Goal: Information Seeking & Learning: Learn about a topic

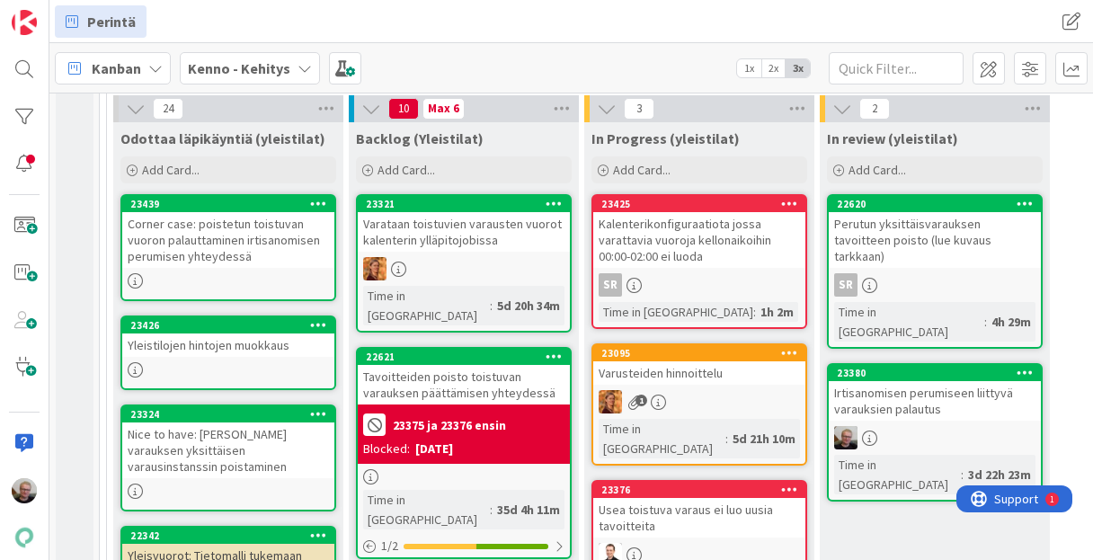
scroll to position [2767, 0]
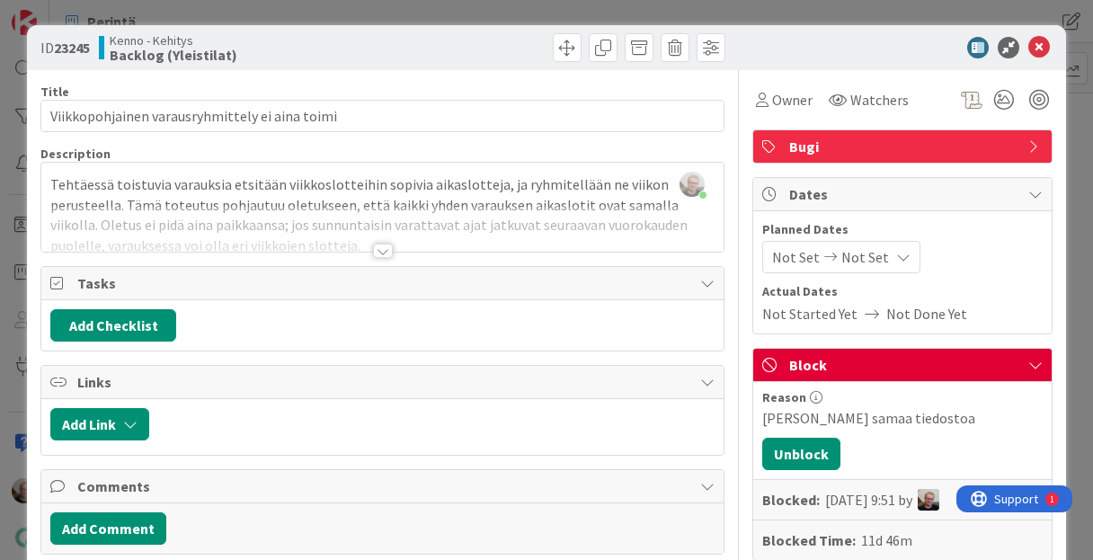
click at [859, 362] on span "Block" at bounding box center [904, 365] width 230 height 22
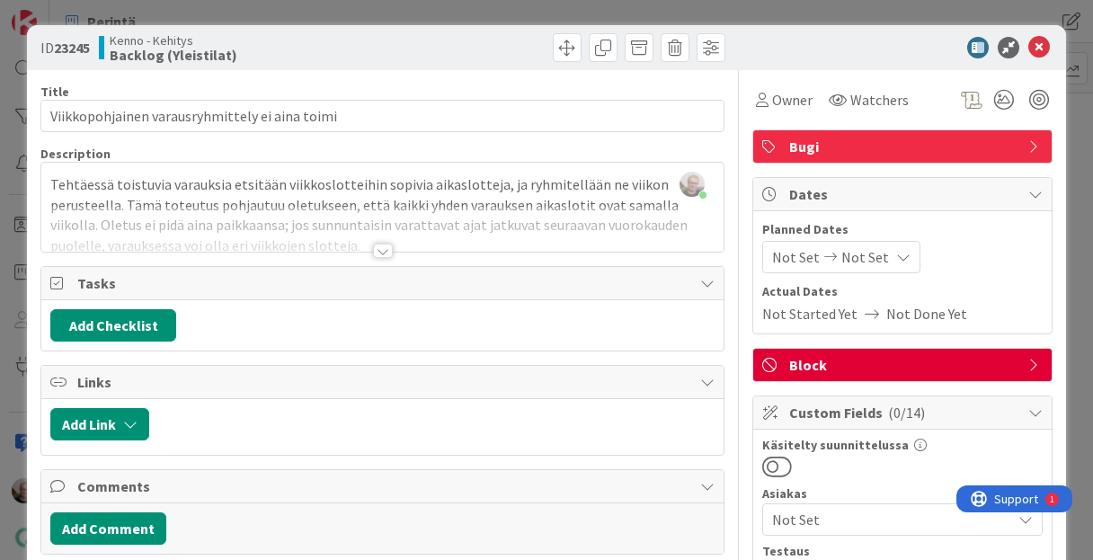
click at [943, 289] on span "Actual Dates" at bounding box center [902, 291] width 280 height 19
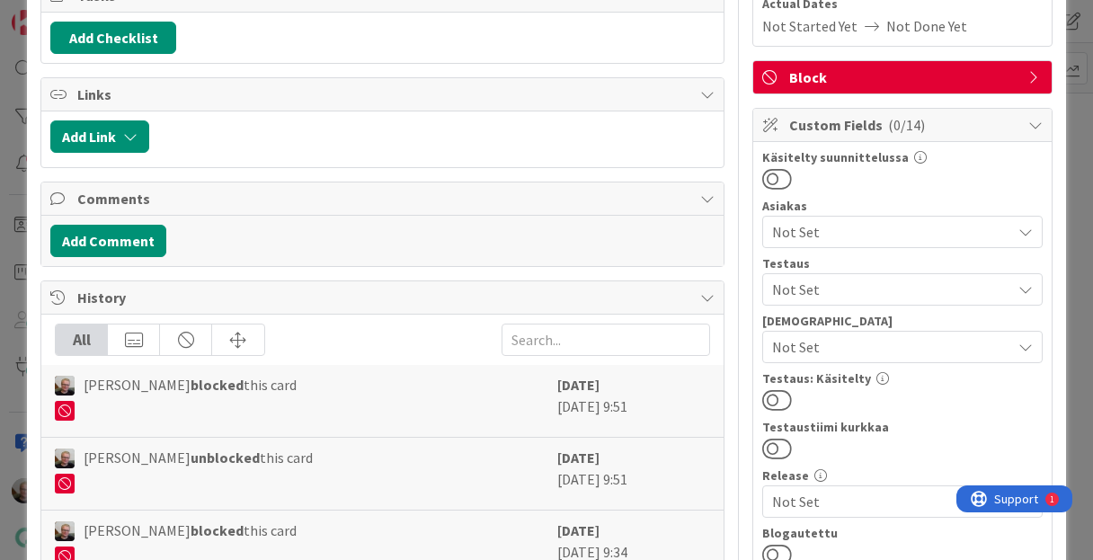
click at [1028, 73] on icon at bounding box center [1035, 77] width 14 height 14
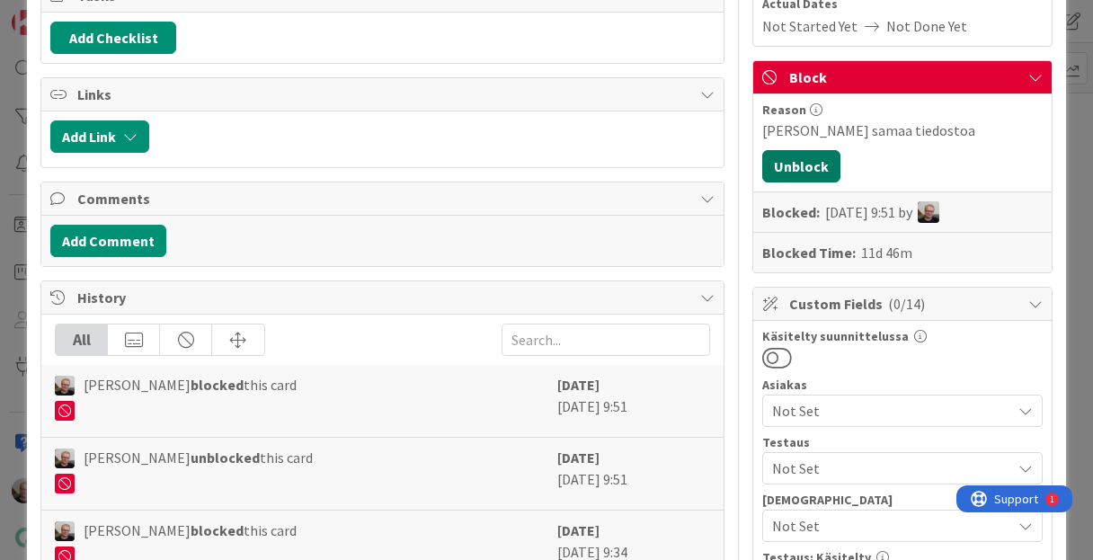
click at [799, 169] on button "Unblock" at bounding box center [801, 166] width 78 height 32
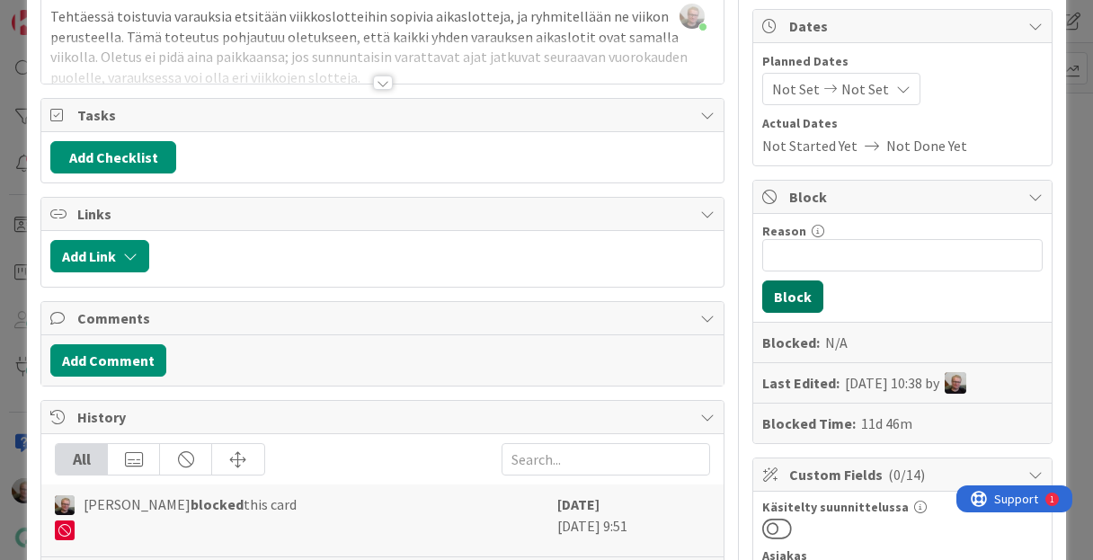
scroll to position [0, 0]
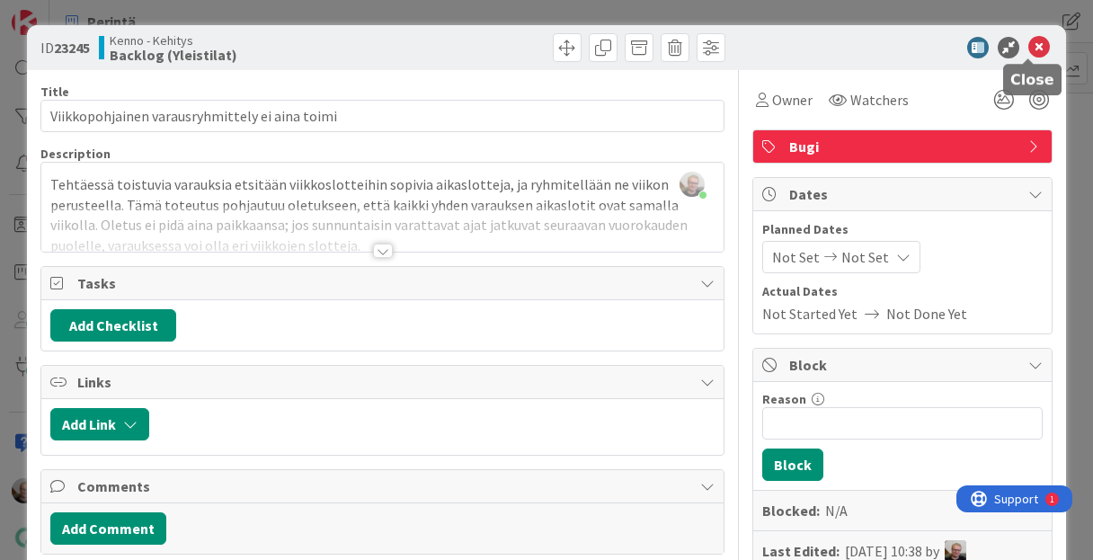
click at [1028, 50] on icon at bounding box center [1039, 48] width 22 height 22
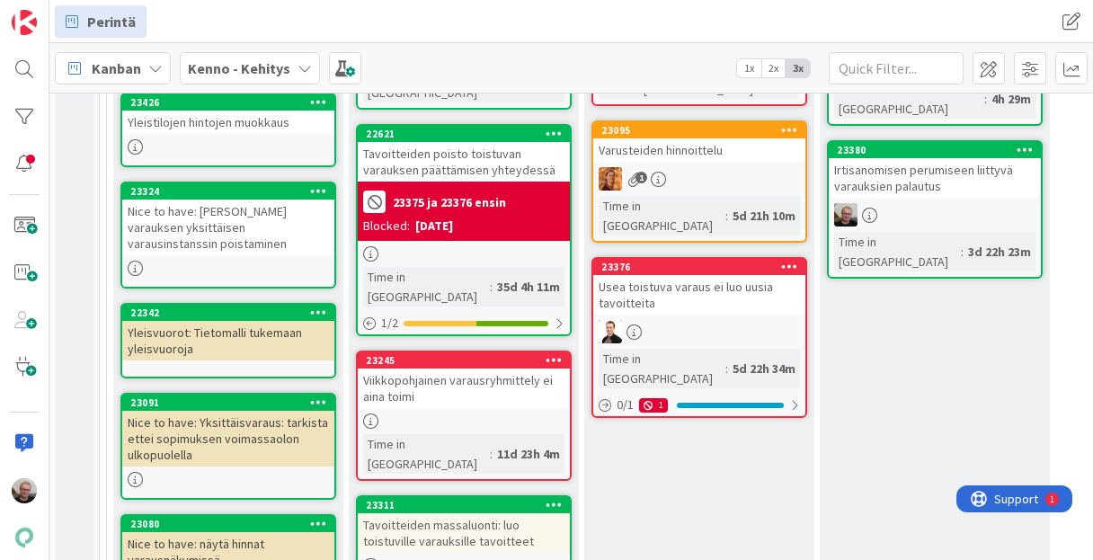
scroll to position [2839, 0]
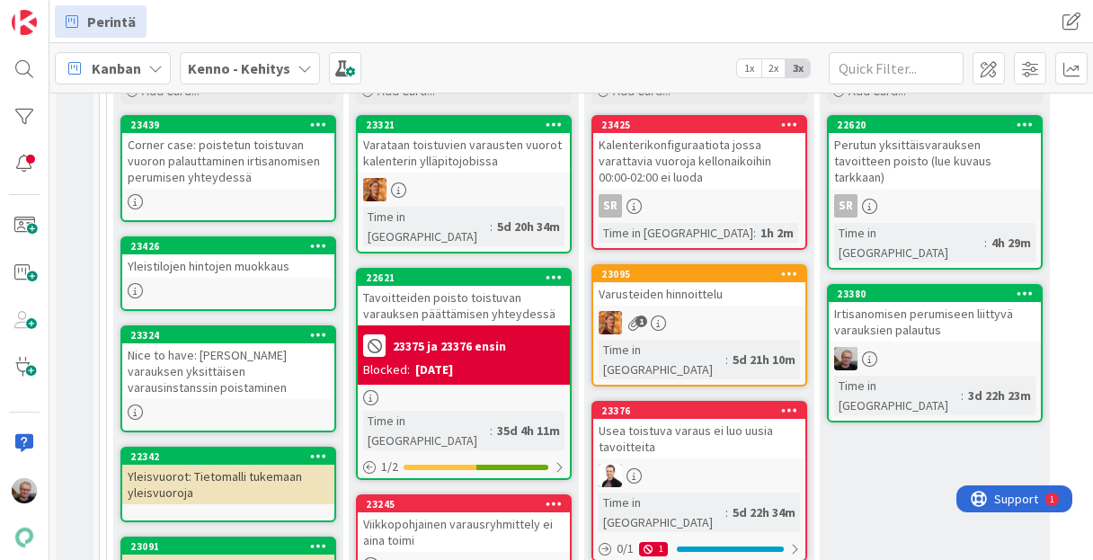
click at [472, 512] on div "Viikkopohjainen varausryhmittely ei aina toimi" at bounding box center [464, 532] width 212 height 40
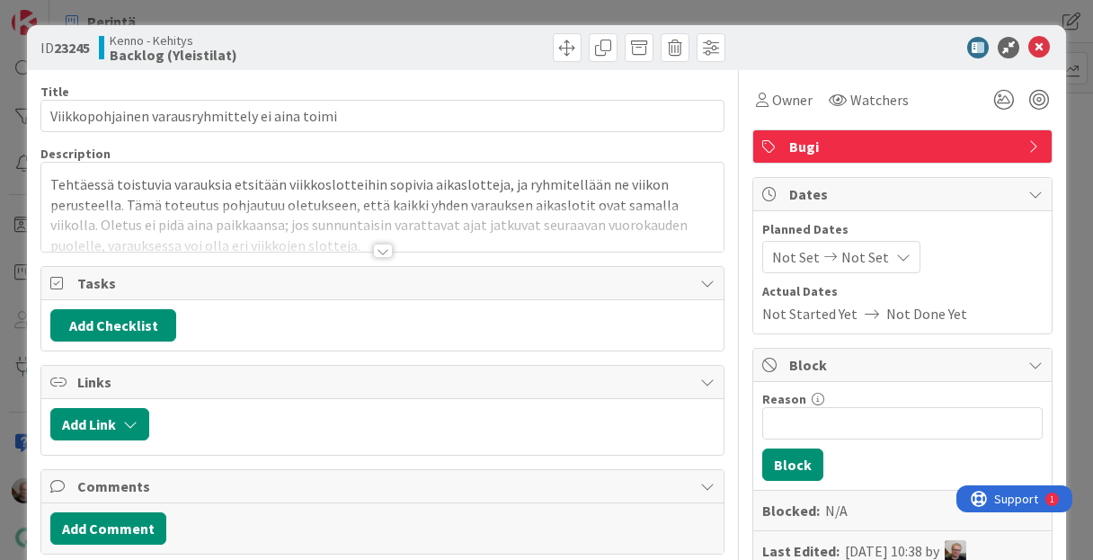
click at [427, 197] on div "Tehtäessä toistuvia varauksia etsitään viikkoslotteihin sopivia aikaslotteja, j…" at bounding box center [381, 207] width 681 height 89
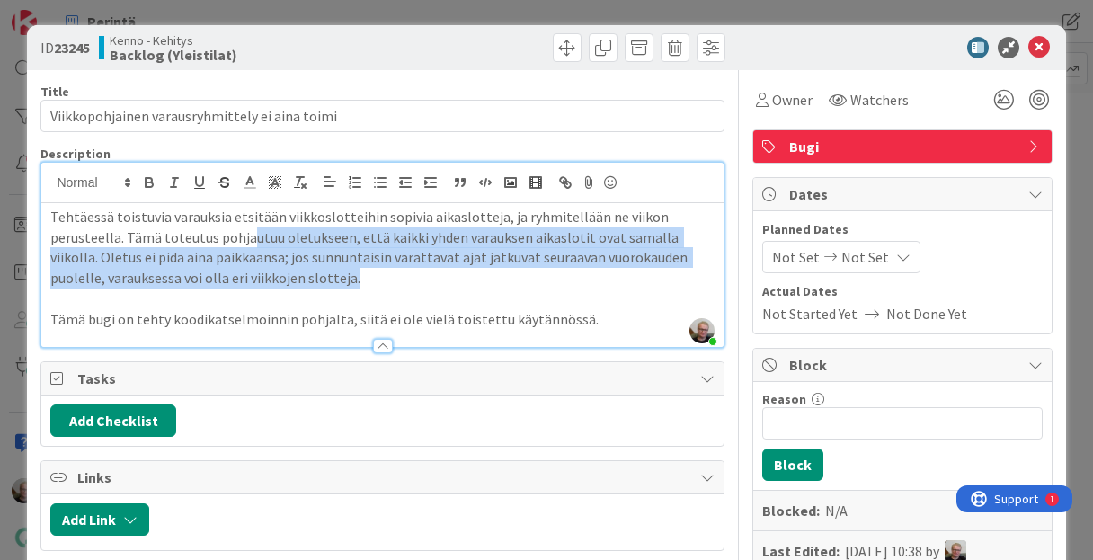
drag, startPoint x: 244, startPoint y: 237, endPoint x: 385, endPoint y: 270, distance: 143.9
click at [385, 270] on p "Tehtäessä toistuvia varauksia etsitään viikkoslotteihin sopivia aikaslotteja, j…" at bounding box center [381, 248] width 663 height 82
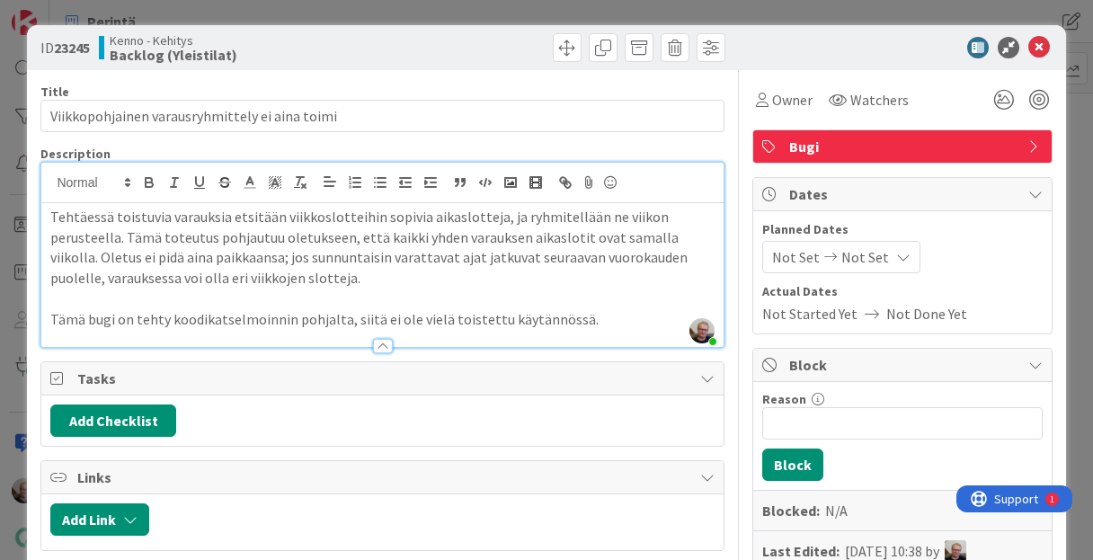
click at [316, 261] on p "Tehtäessä toistuvia varauksia etsitään viikkoslotteihin sopivia aikaslotteja, j…" at bounding box center [381, 248] width 663 height 82
click at [323, 265] on p "Tehtäessä toistuvia varauksia etsitään viikkoslotteihin sopivia aikaslotteja, j…" at bounding box center [381, 248] width 663 height 82
click at [392, 266] on p "Tehtäessä toistuvia varauksia etsitään viikkoslotteihin sopivia aikaslotteja, j…" at bounding box center [381, 248] width 663 height 82
click at [518, 246] on p "Tehtäessä toistuvia varauksia etsitään viikkoslotteihin sopivia aikaslotteja, j…" at bounding box center [381, 248] width 663 height 82
click at [1028, 37] on icon at bounding box center [1039, 48] width 22 height 22
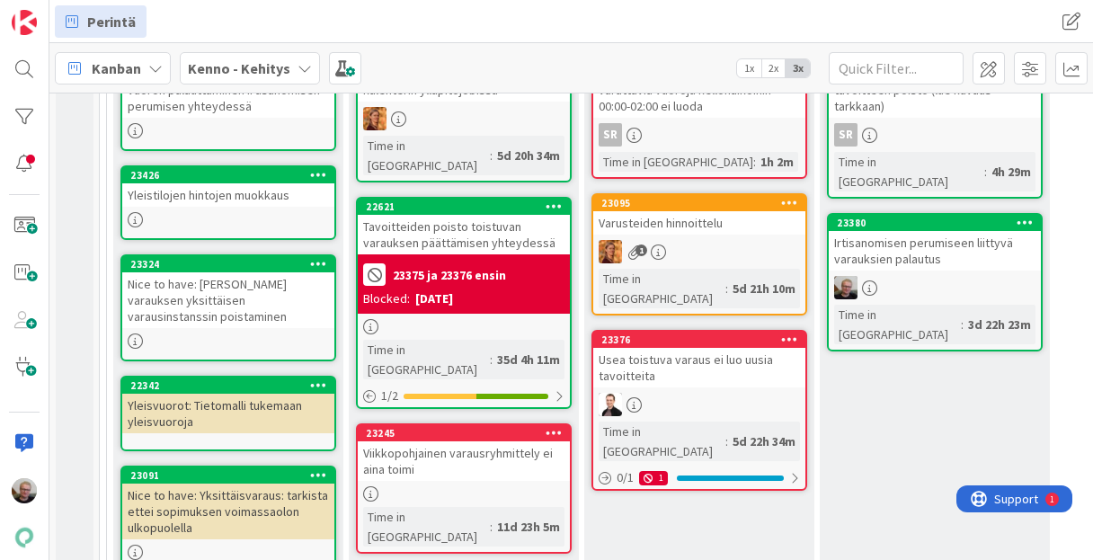
scroll to position [2911, 0]
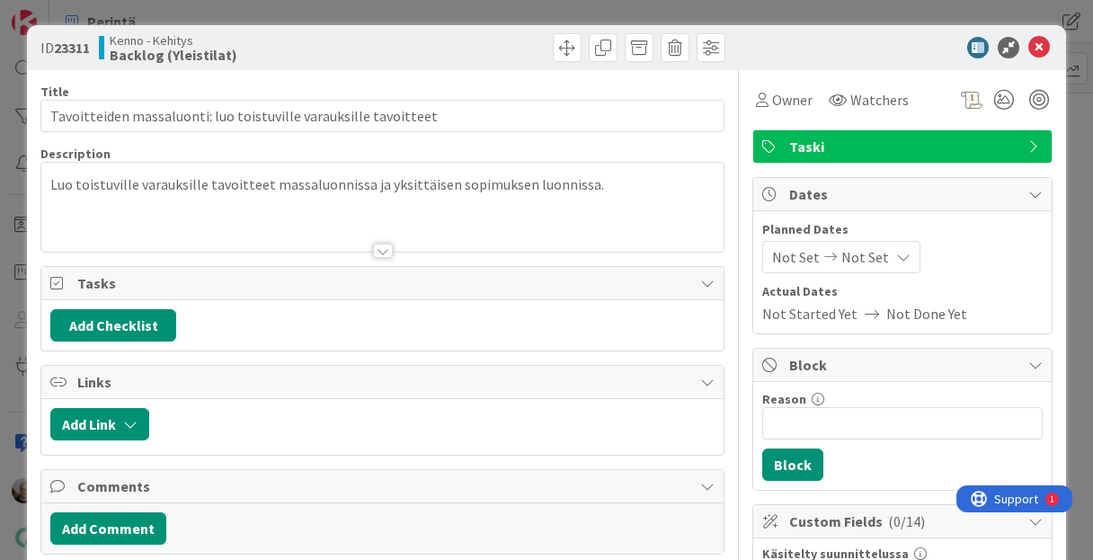
click at [436, 235] on div at bounding box center [381, 229] width 681 height 46
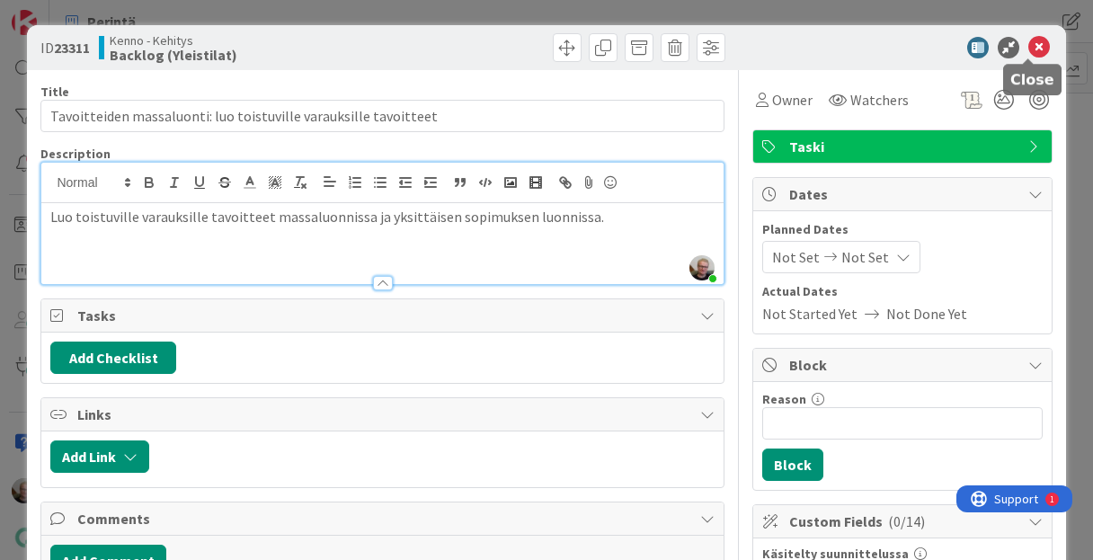
click at [1028, 49] on icon at bounding box center [1039, 48] width 22 height 22
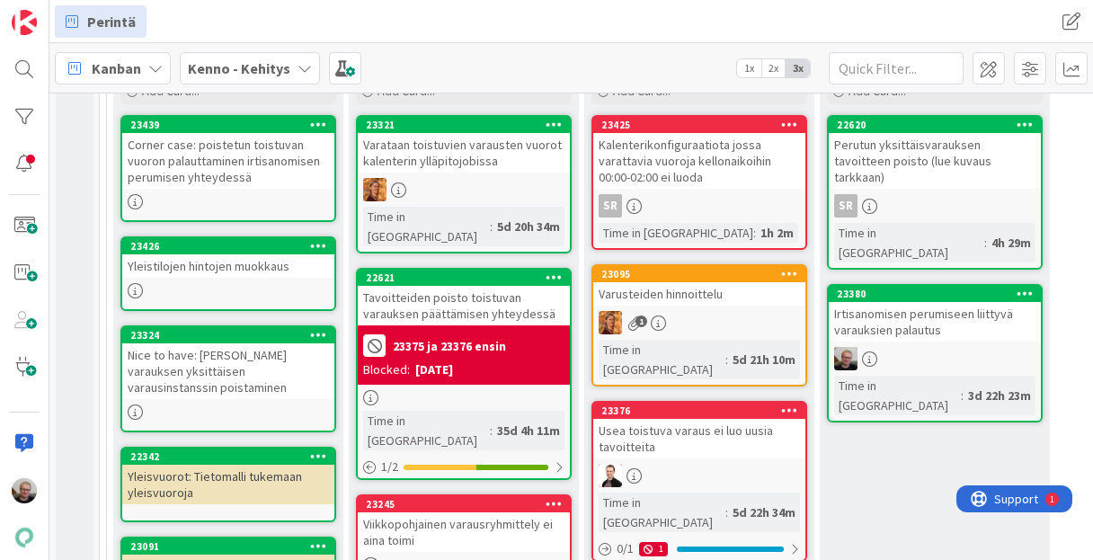
click at [438, 512] on div "Viikkopohjainen varausryhmittely ei aina toimi" at bounding box center [464, 532] width 212 height 40
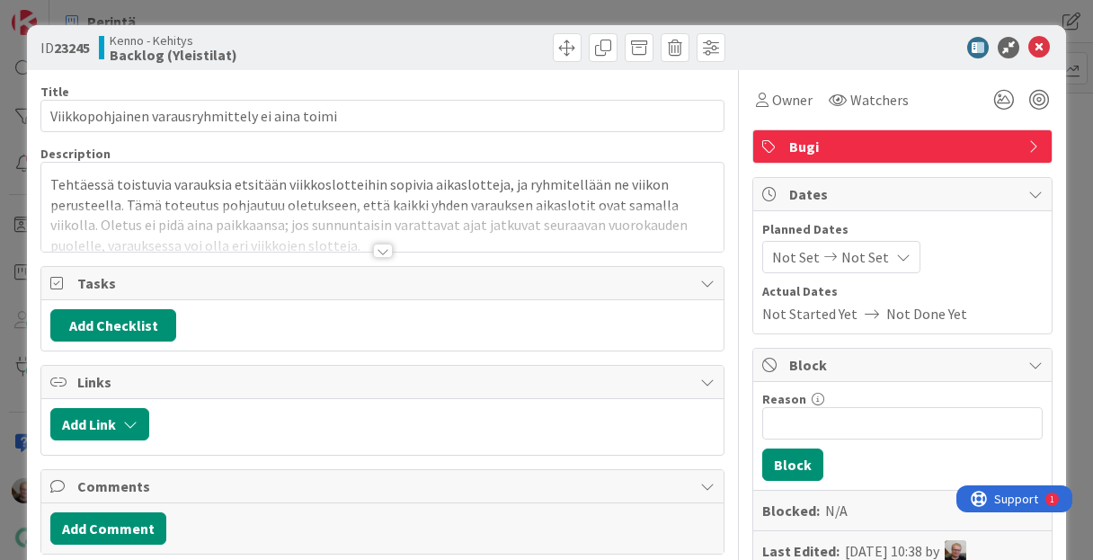
click at [431, 209] on div at bounding box center [381, 229] width 681 height 46
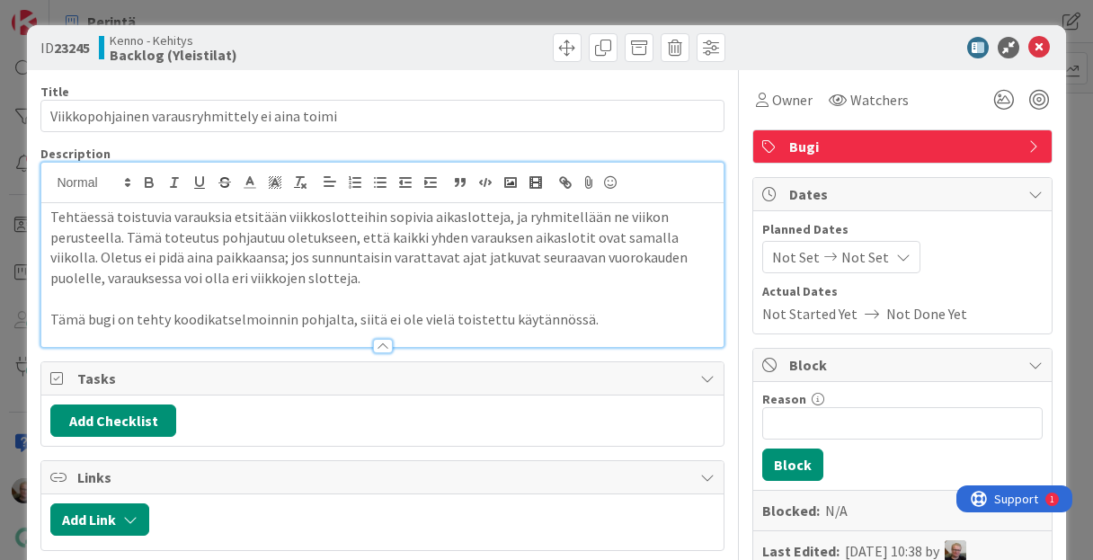
click at [474, 252] on p "Tehtäessä toistuvia varauksia etsitään viikkoslotteihin sopivia aikaslotteja, j…" at bounding box center [381, 248] width 663 height 82
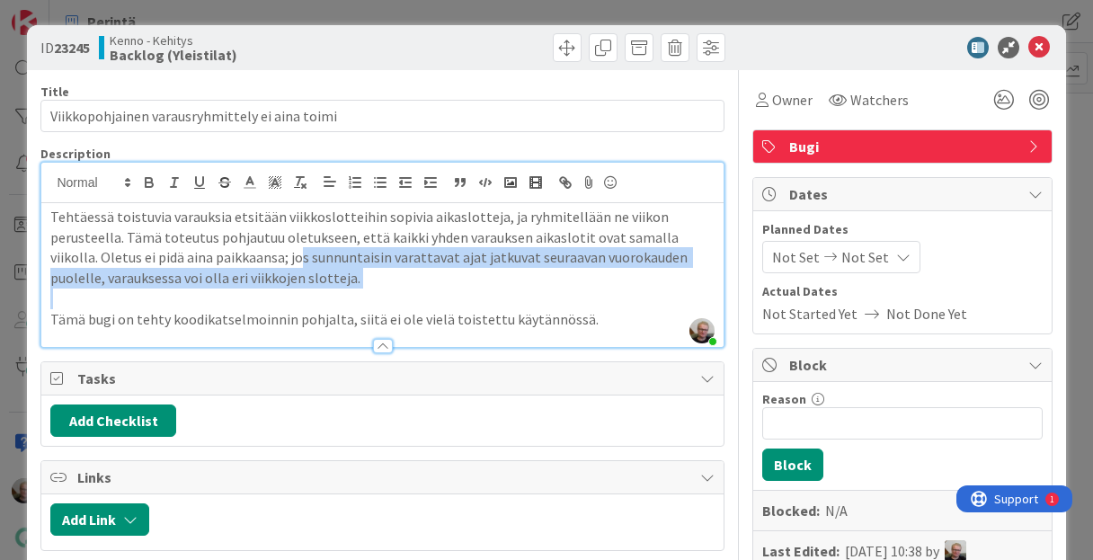
drag, startPoint x: 302, startPoint y: 257, endPoint x: 366, endPoint y: 289, distance: 71.5
click at [366, 289] on div "Tehtäessä toistuvia varauksia etsitään viikkoslotteihin sopivia aikaslotteja, j…" at bounding box center [381, 275] width 681 height 144
click at [366, 289] on p at bounding box center [381, 298] width 663 height 21
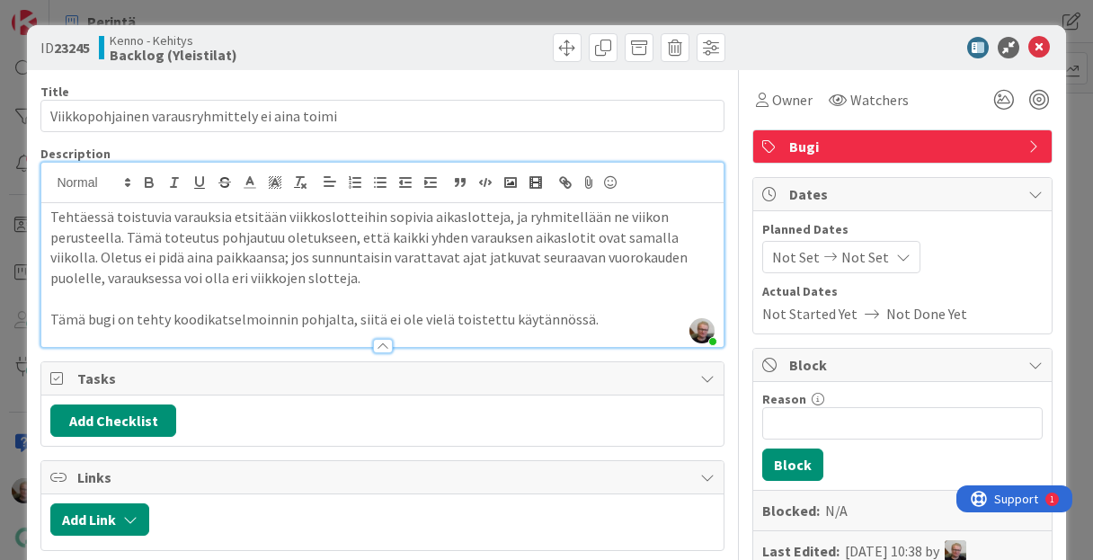
click at [359, 261] on p "Tehtäessä toistuvia varauksia etsitään viikkoslotteihin sopivia aikaslotteja, j…" at bounding box center [381, 248] width 663 height 82
click at [607, 217] on p "Tehtäessä toistuvia varauksia etsitään viikkoslotteihin sopivia aikaslotteja, j…" at bounding box center [381, 248] width 663 height 82
click at [1028, 50] on icon at bounding box center [1039, 48] width 22 height 22
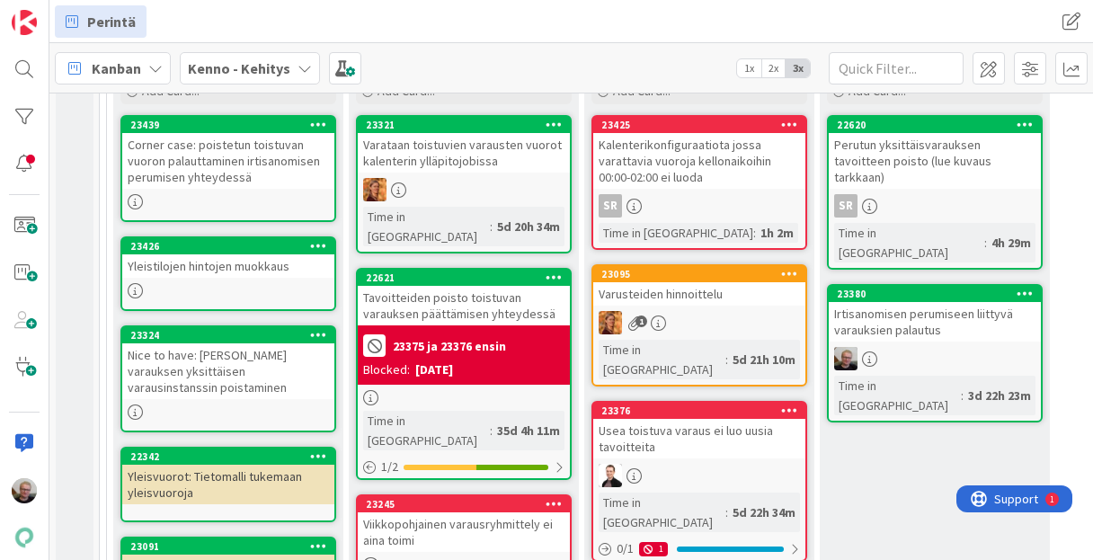
click at [509, 512] on div "Viikkopohjainen varausryhmittely ei aina toimi" at bounding box center [464, 532] width 212 height 40
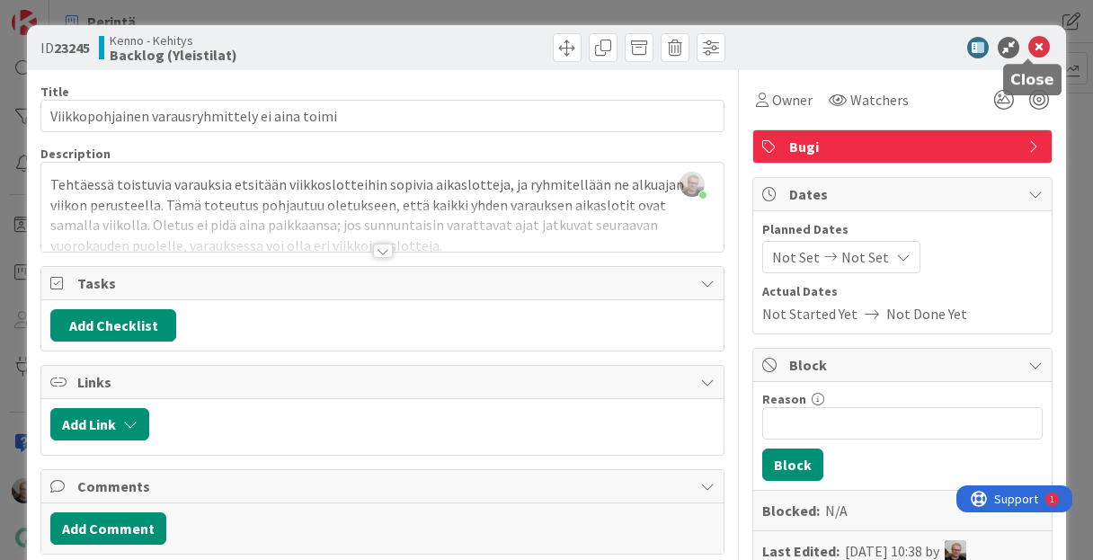
click at [1032, 50] on icon at bounding box center [1039, 48] width 22 height 22
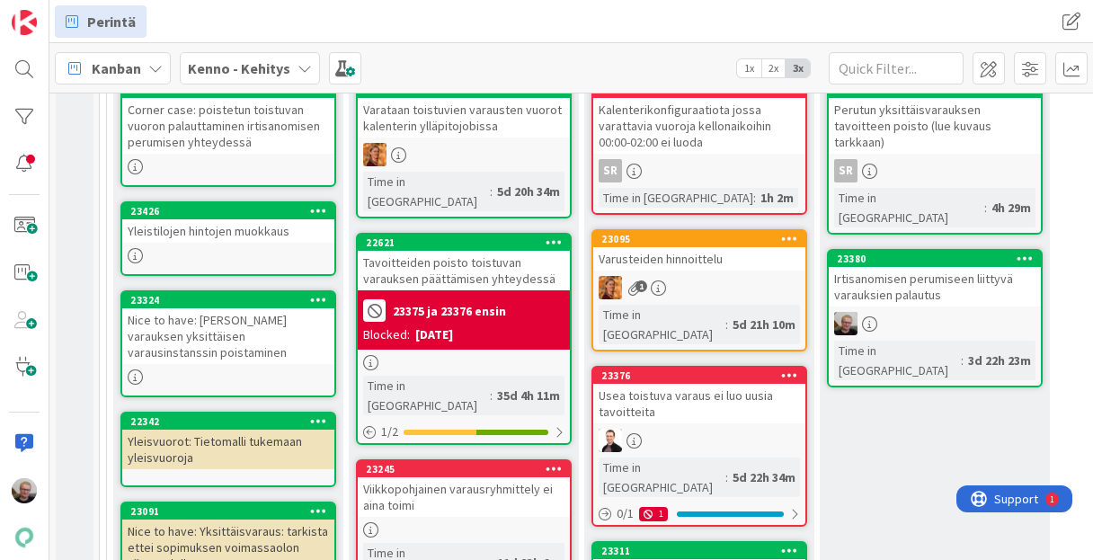
scroll to position [2803, 0]
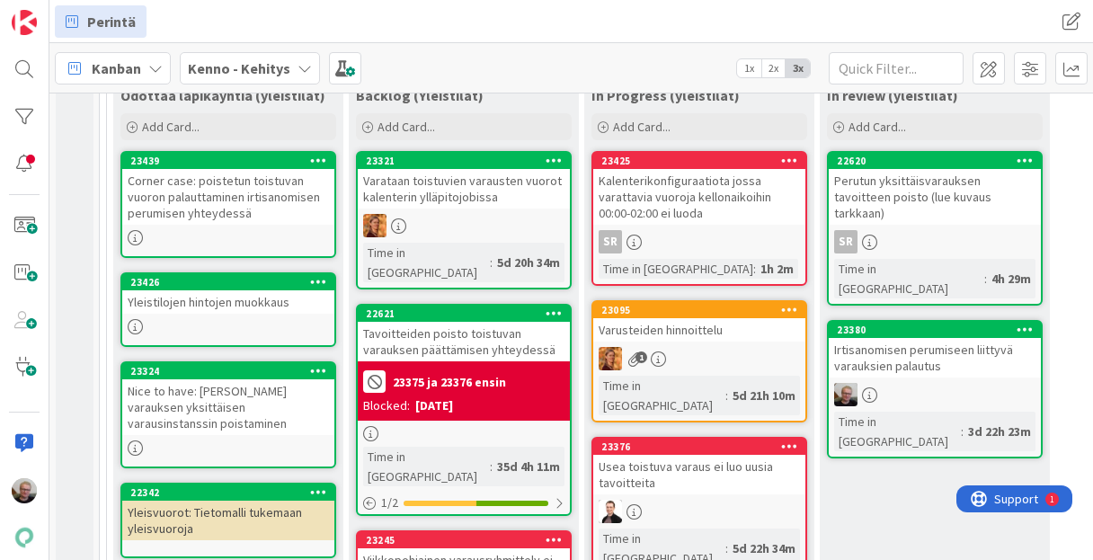
click at [743, 455] on div "Usea toistuva varaus ei luo uusia tavoitteita" at bounding box center [699, 475] width 212 height 40
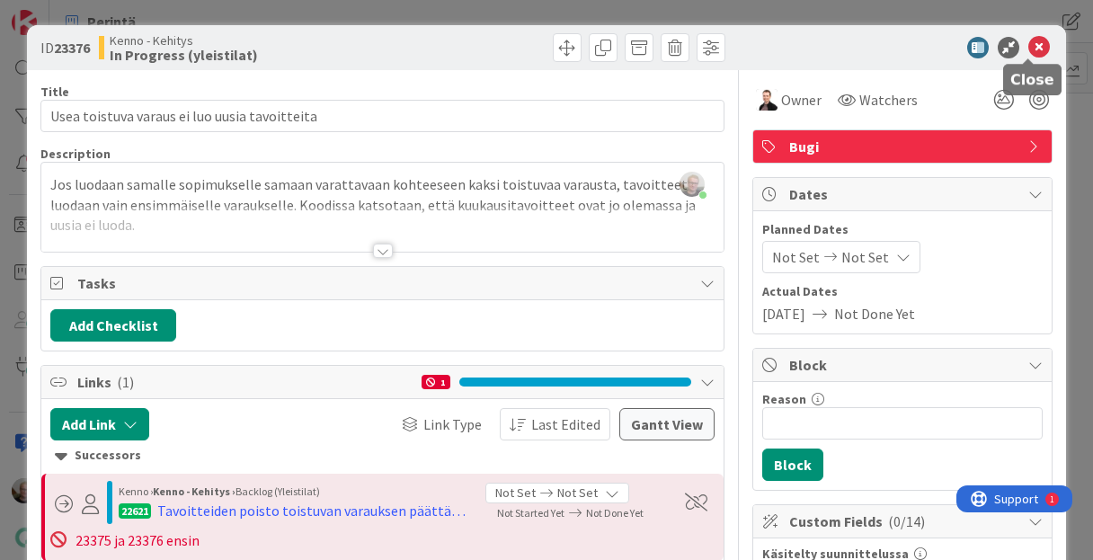
click at [1031, 49] on icon at bounding box center [1039, 48] width 22 height 22
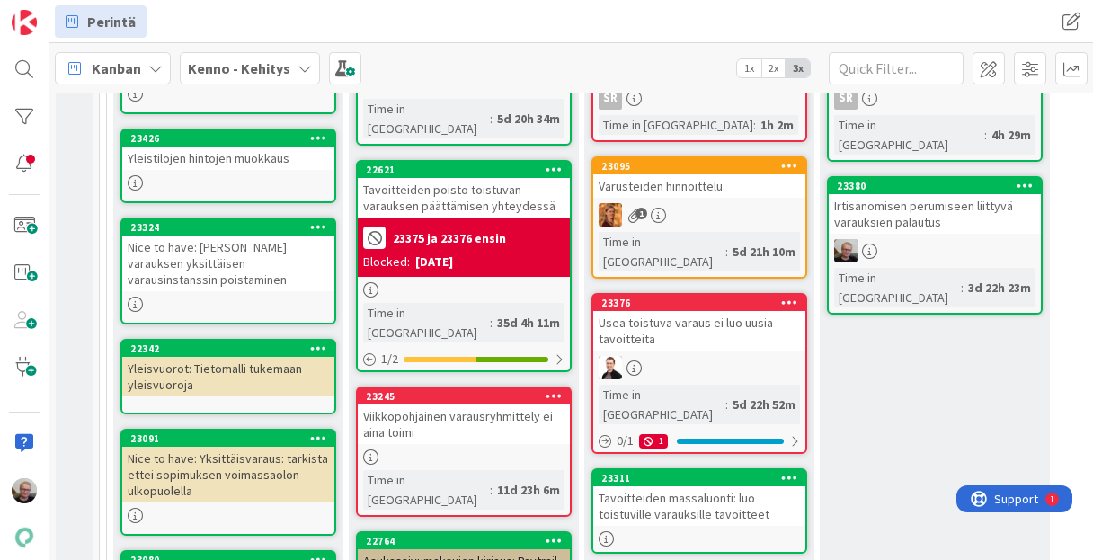
scroll to position [2875, 0]
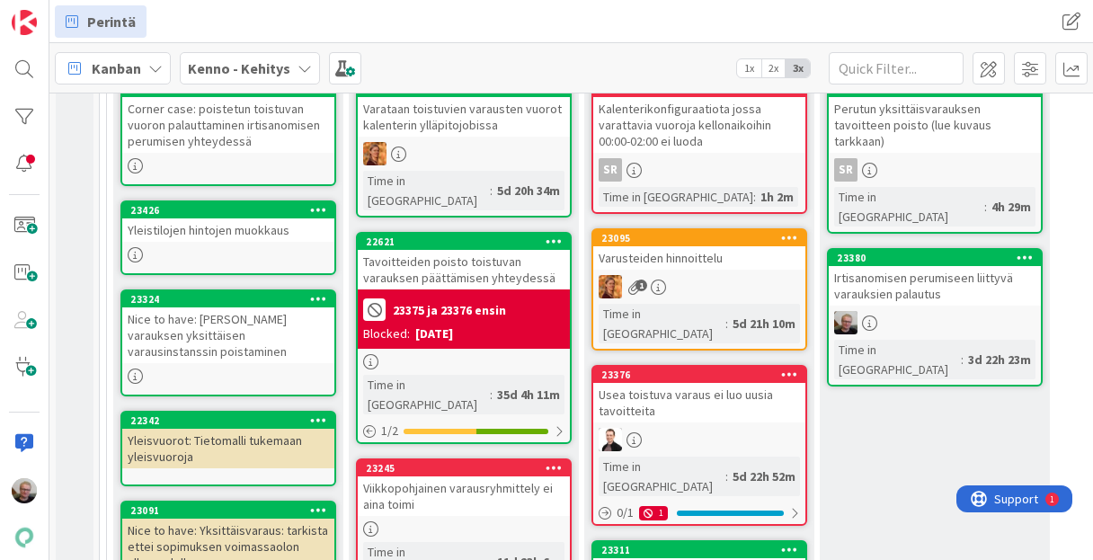
click at [553, 461] on icon at bounding box center [553, 467] width 17 height 13
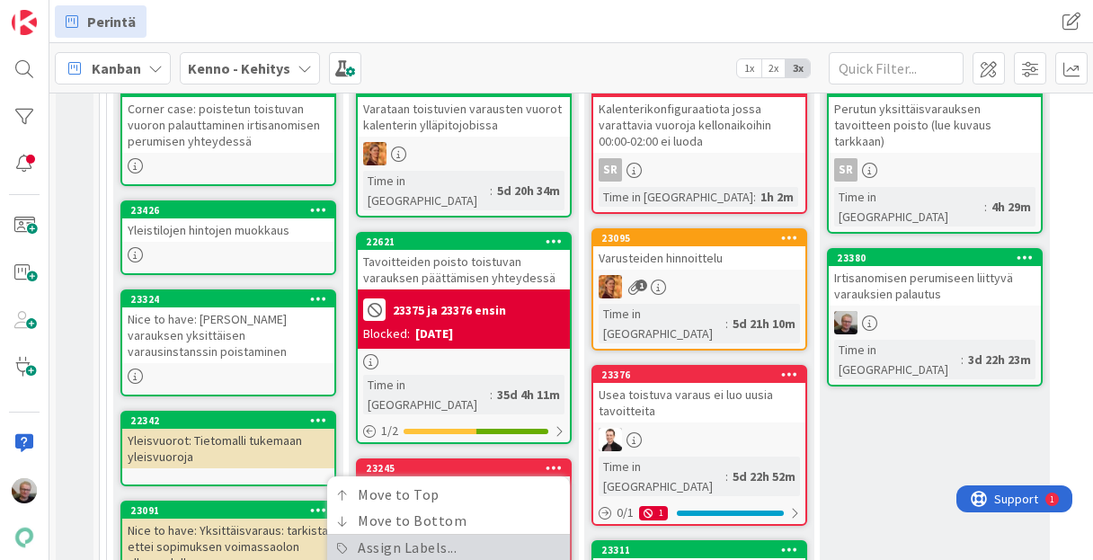
scroll to position [2947, 0]
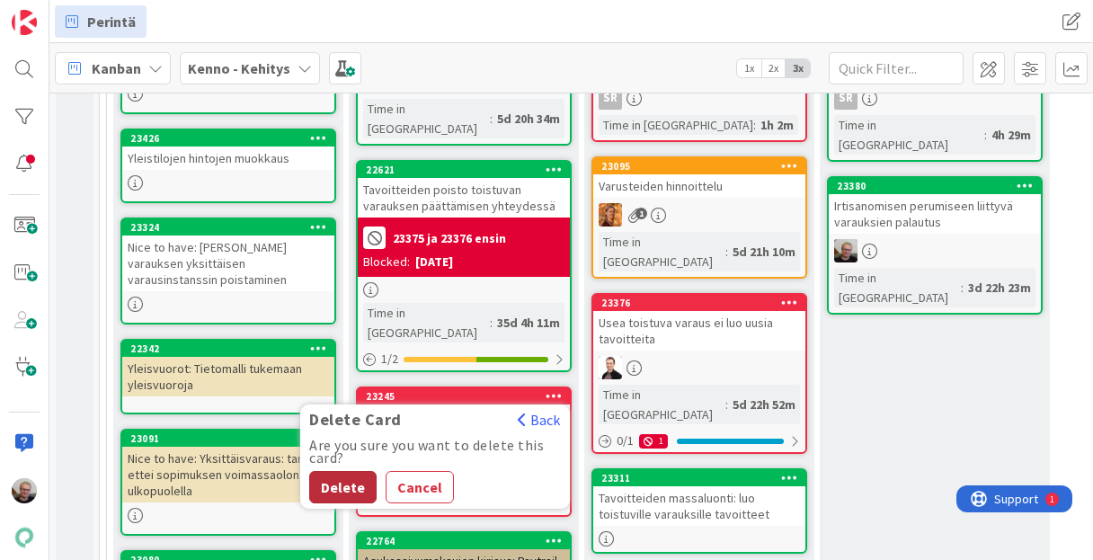
click at [341, 471] on button "Delete" at bounding box center [342, 487] width 67 height 32
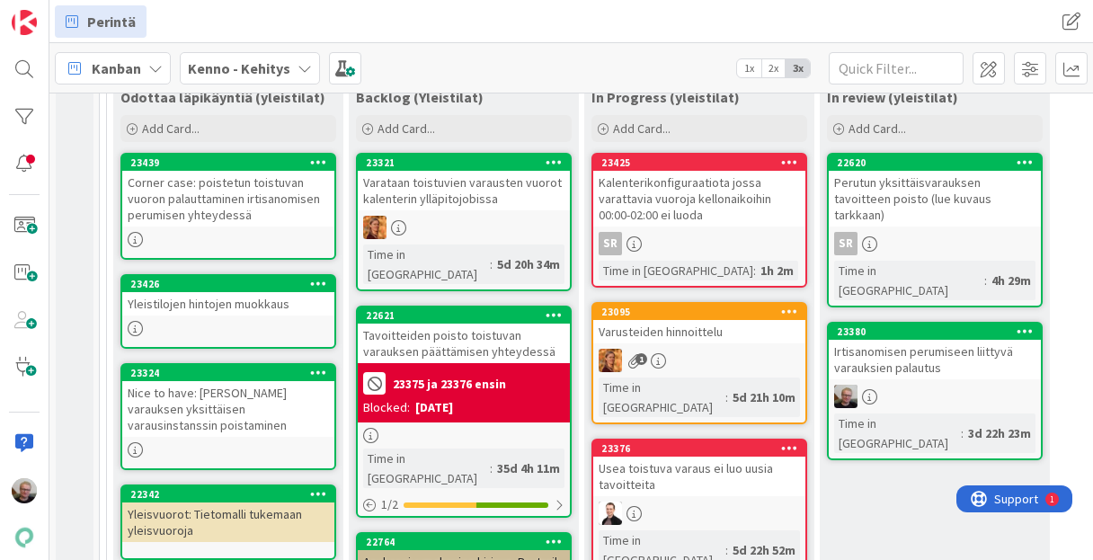
scroll to position [2803, 0]
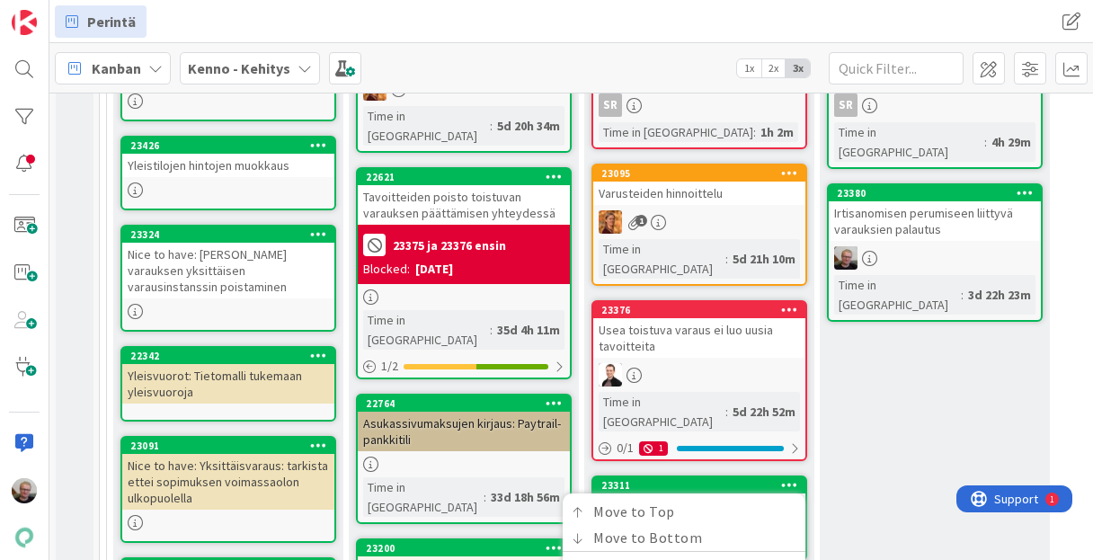
scroll to position [2947, 0]
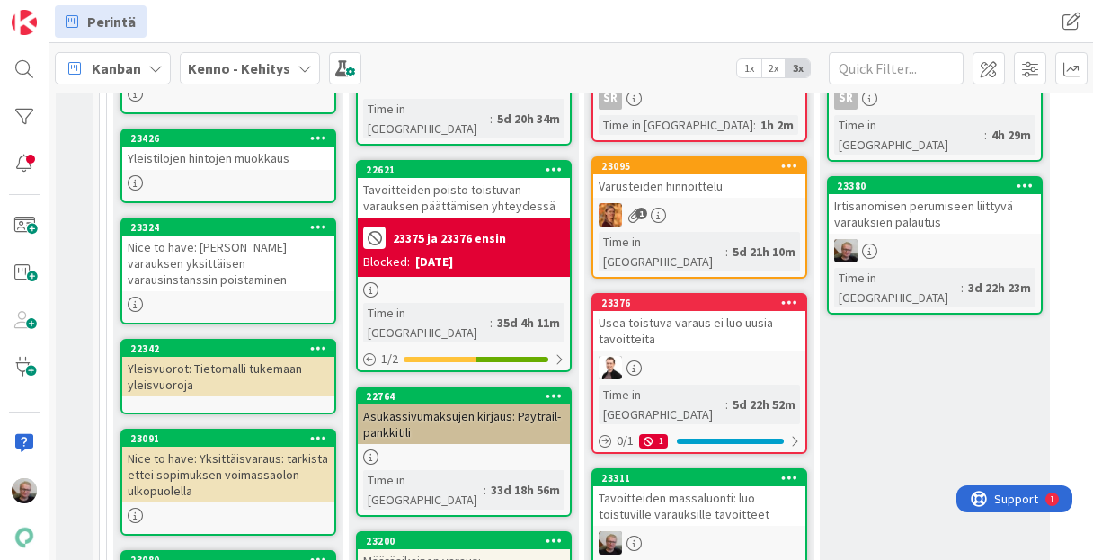
click at [685, 486] on div "Tavoitteiden massaluonti: luo toistuville varauksille tavoitteet" at bounding box center [699, 506] width 212 height 40
